Goal: Task Accomplishment & Management: Manage account settings

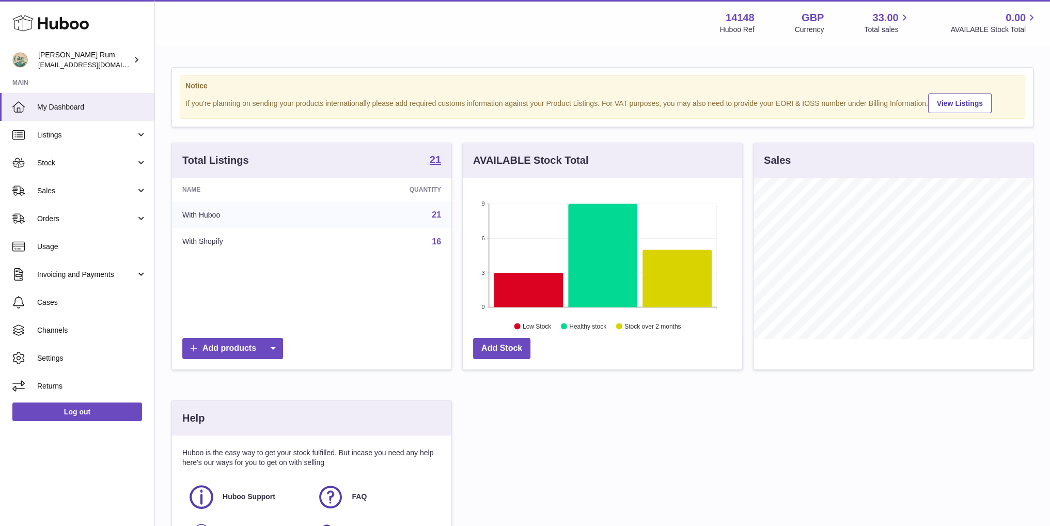
scroll to position [161, 279]
click at [80, 190] on span "Sales" at bounding box center [86, 191] width 99 height 10
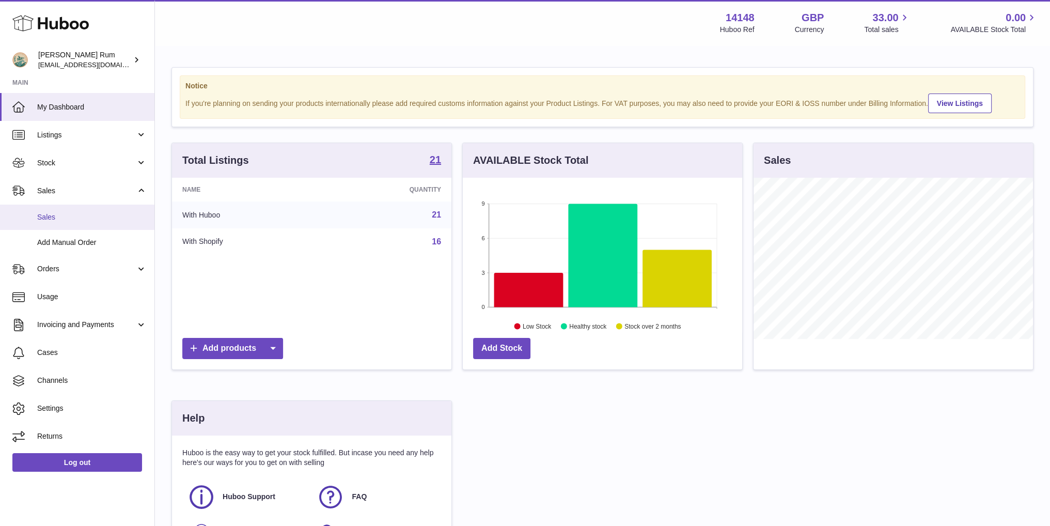
click at [74, 222] on span "Sales" at bounding box center [92, 217] width 110 height 10
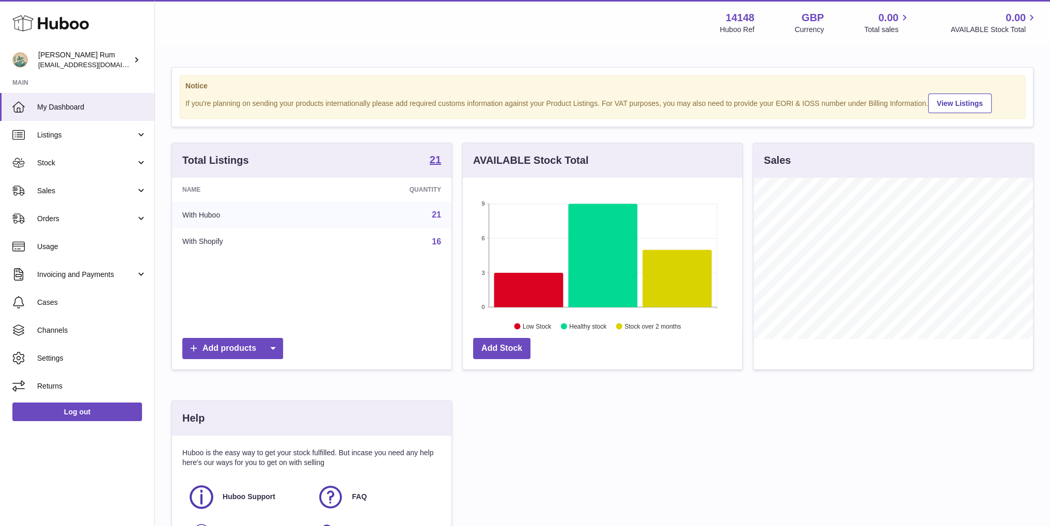
scroll to position [161, 279]
click at [81, 198] on link "Sales" at bounding box center [77, 191] width 154 height 28
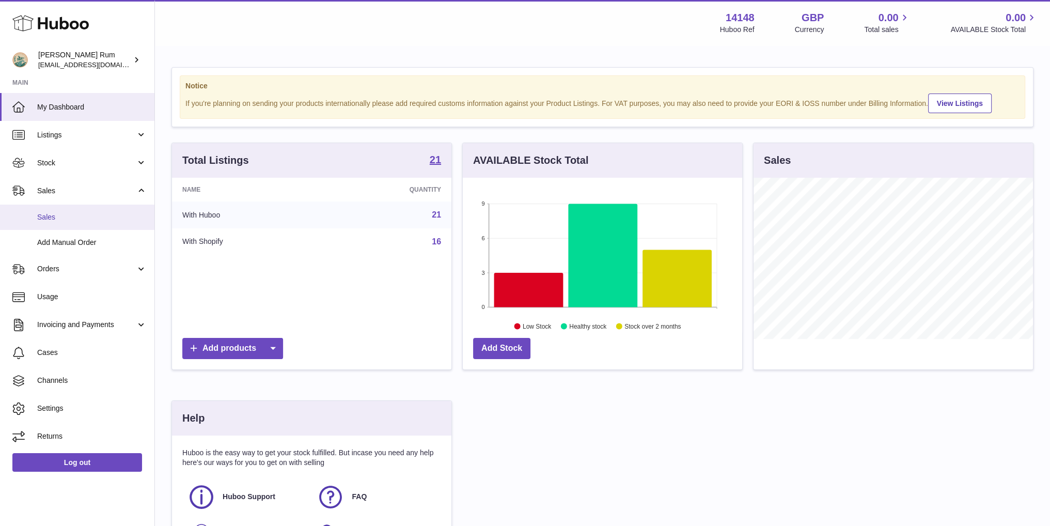
click at [84, 226] on link "Sales" at bounding box center [77, 217] width 154 height 25
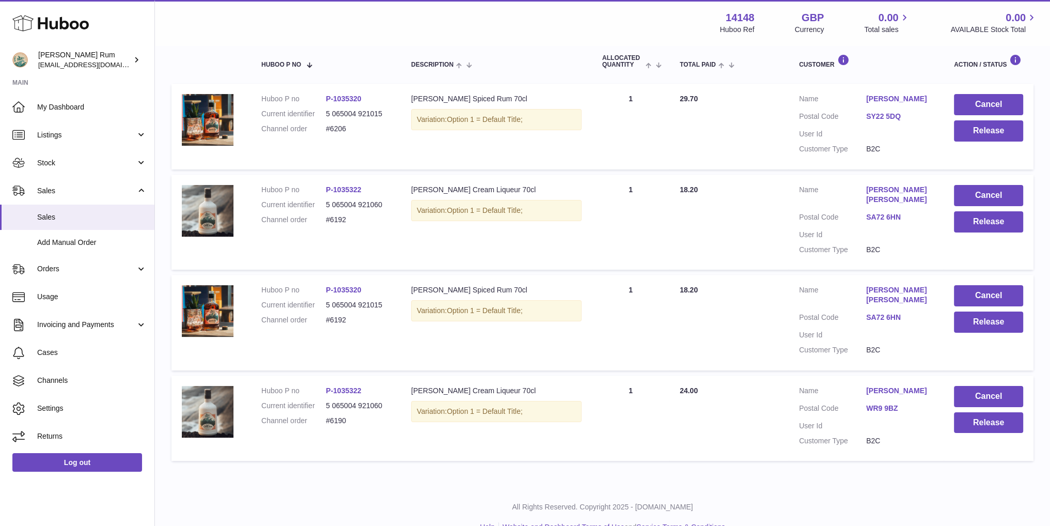
scroll to position [177, 0]
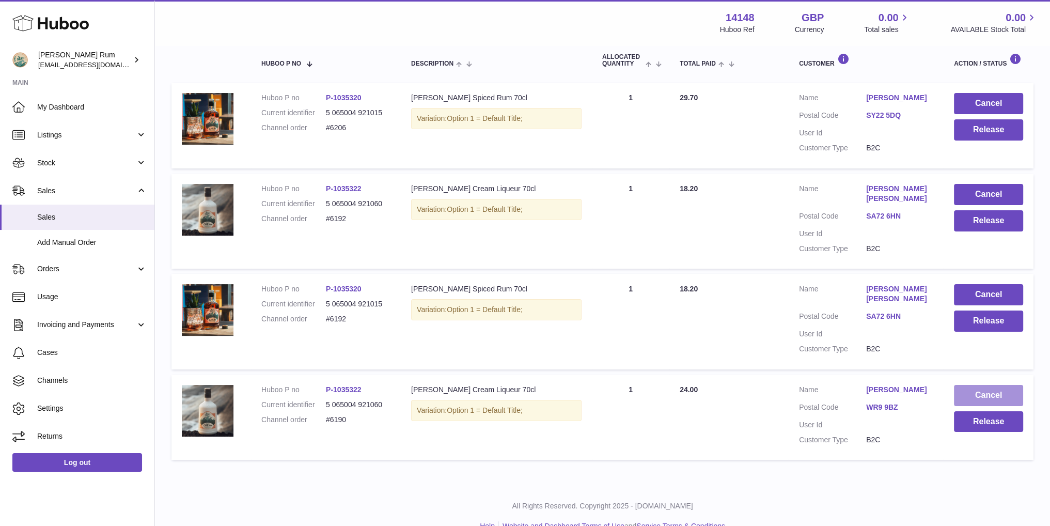
click at [992, 385] on button "Cancel" at bounding box center [988, 395] width 69 height 21
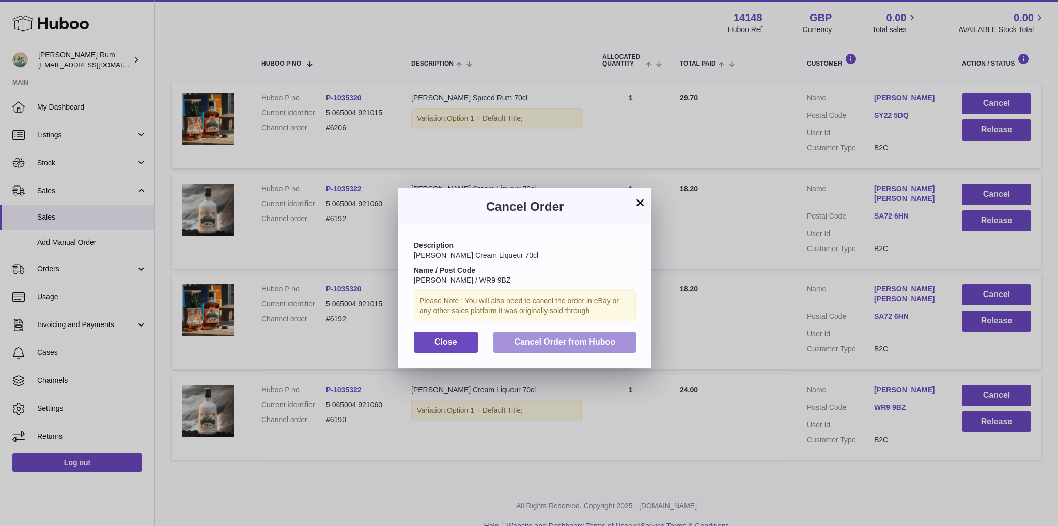
click at [578, 346] on span "Cancel Order from Huboo" at bounding box center [564, 341] width 101 height 9
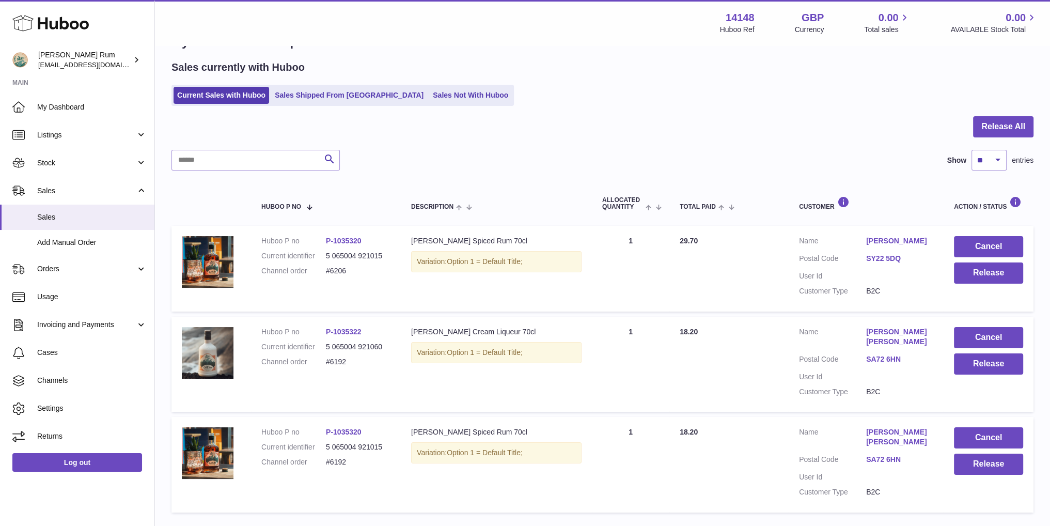
scroll to position [52, 0]
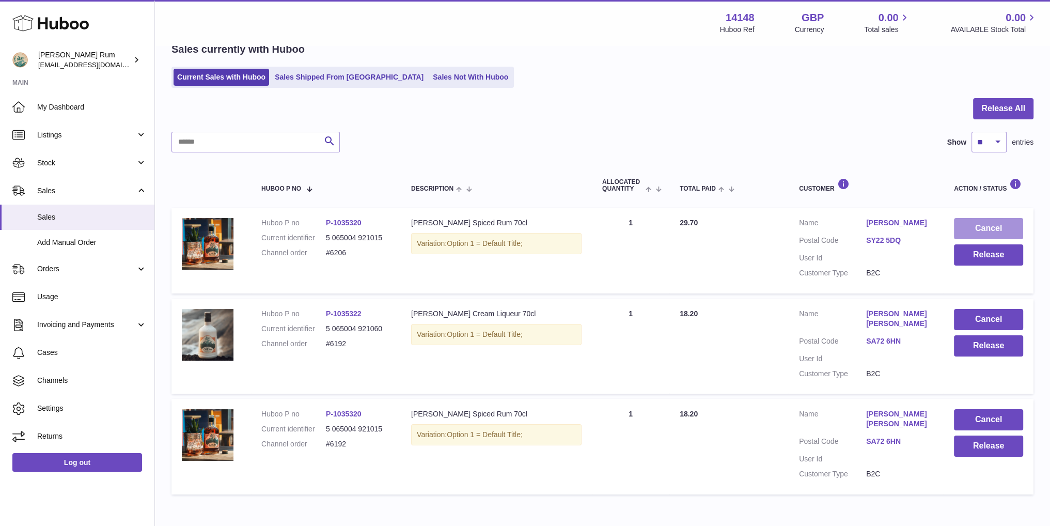
click at [995, 229] on button "Cancel" at bounding box center [988, 228] width 69 height 21
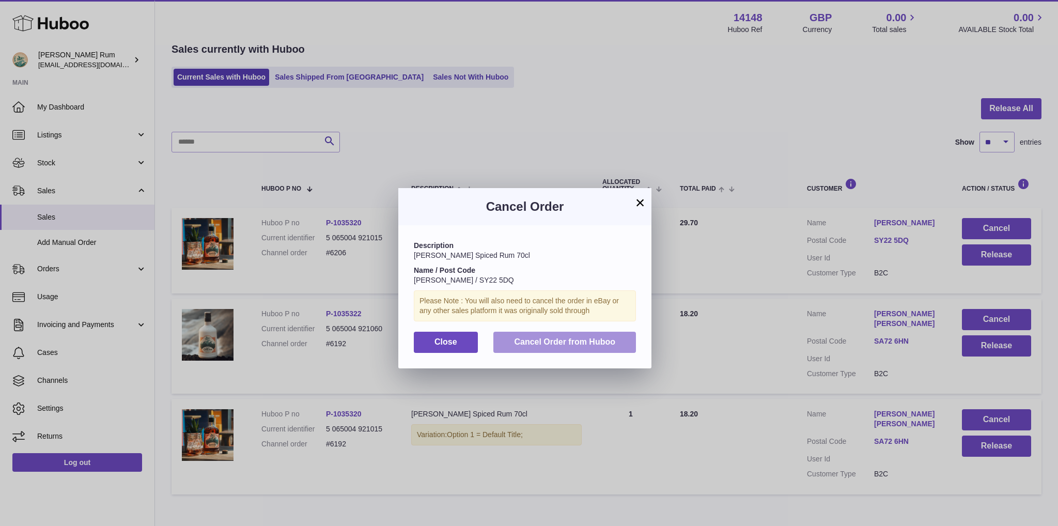
click at [572, 339] on span "Cancel Order from Huboo" at bounding box center [564, 341] width 101 height 9
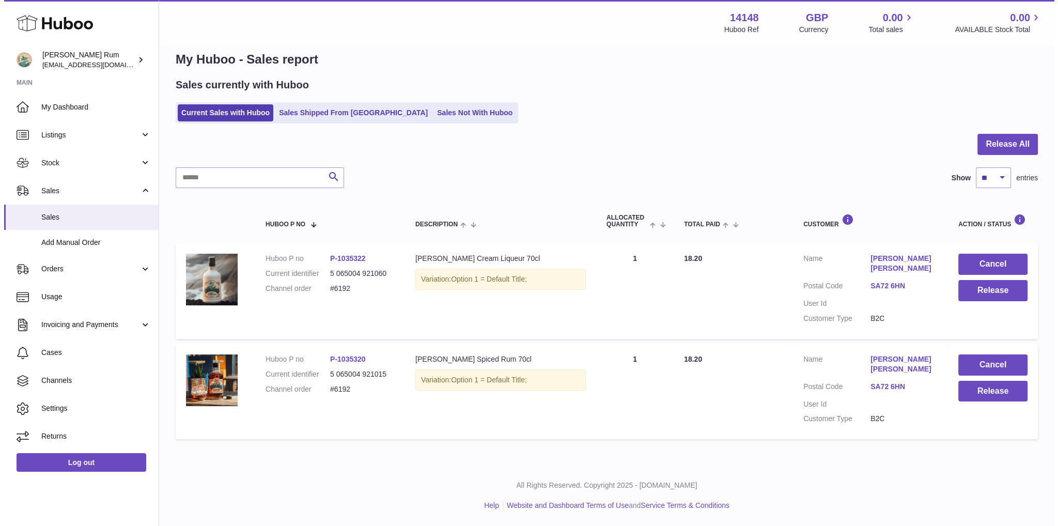
scroll to position [0, 0]
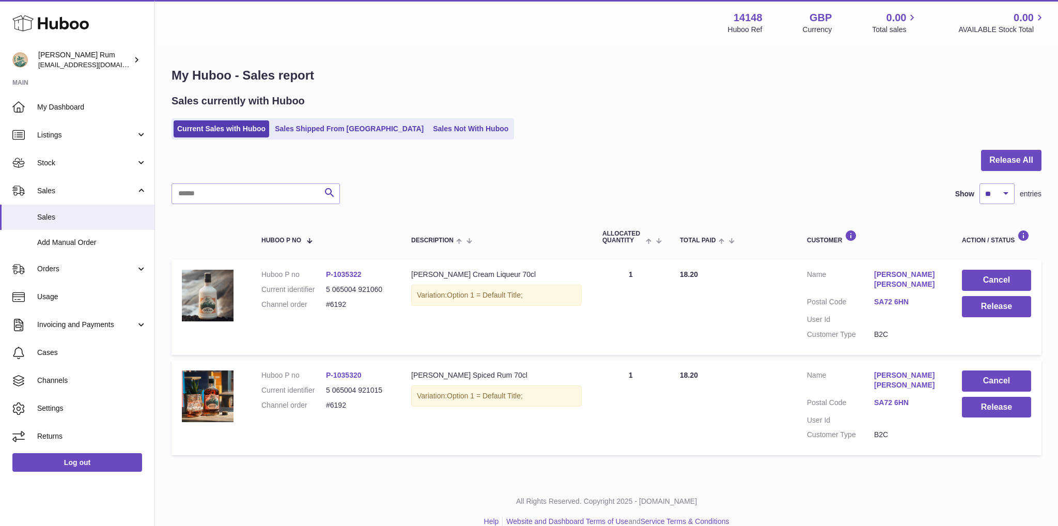
click at [631, 176] on div at bounding box center [607, 167] width 870 height 34
